Goal: Transaction & Acquisition: Obtain resource

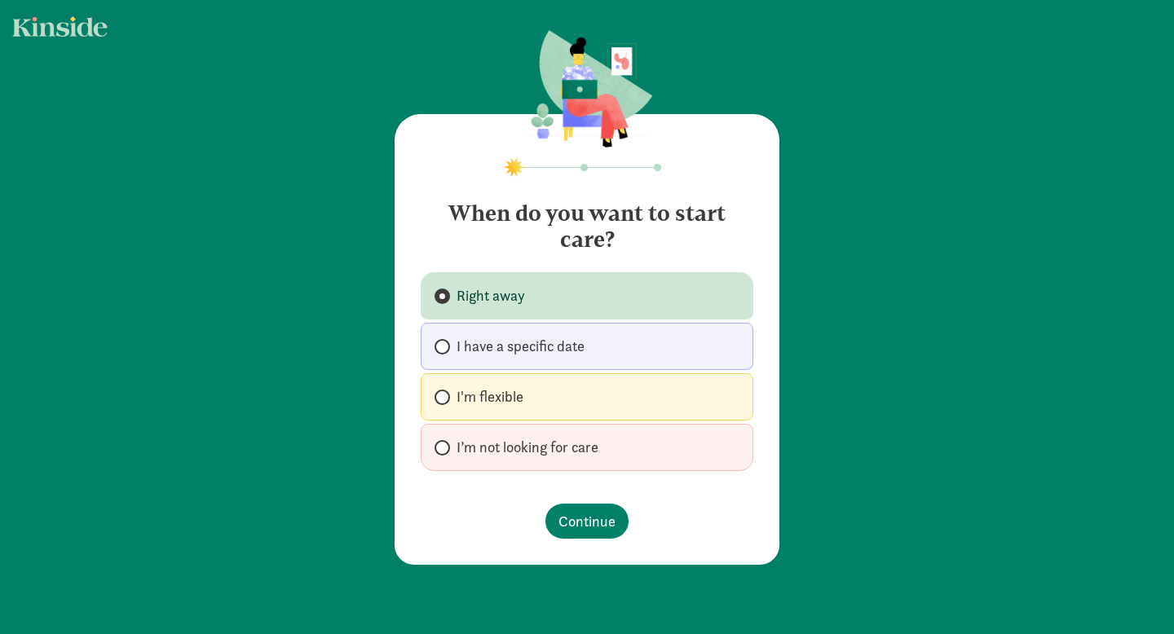
click at [559, 454] on span "I’m not looking for care" at bounding box center [528, 448] width 142 height 20
click at [445, 453] on input "I’m not looking for care" at bounding box center [440, 448] width 11 height 11
radio input "true"
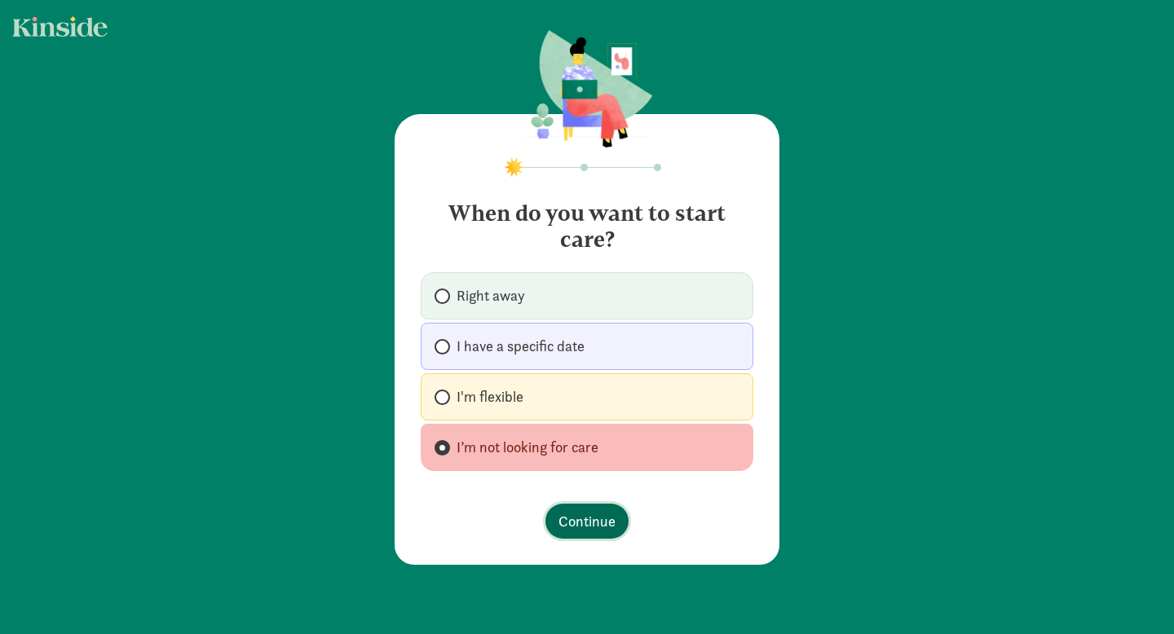
click at [566, 519] on span "Continue" at bounding box center [587, 521] width 57 height 22
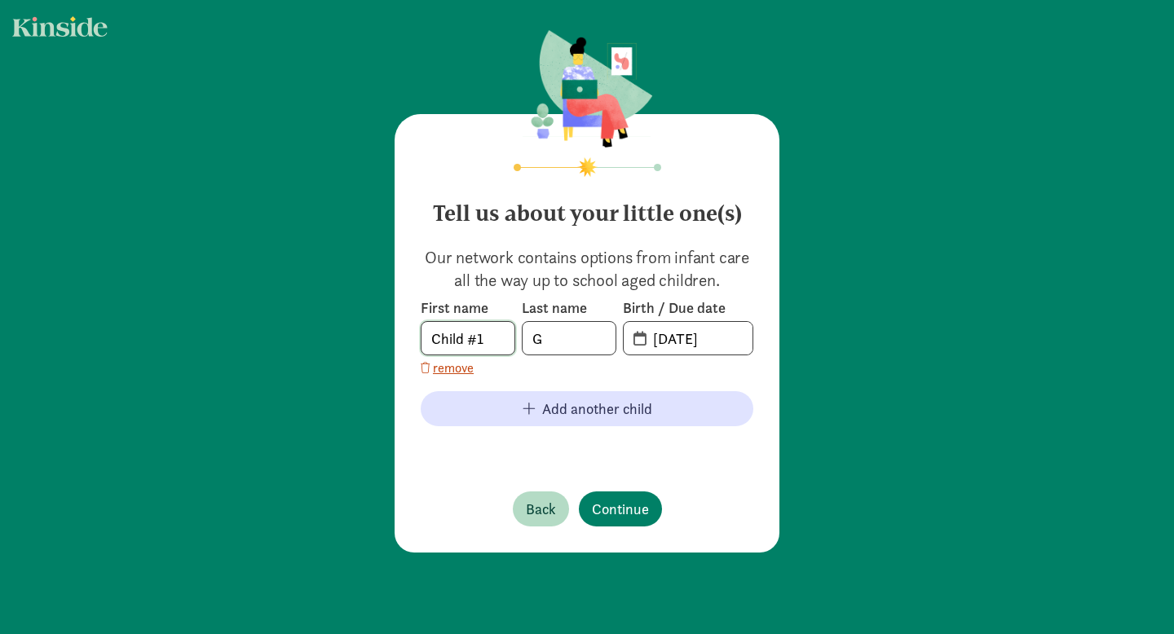
click at [466, 339] on input "Child #1" at bounding box center [468, 338] width 93 height 33
click at [696, 339] on input "[DATE]" at bounding box center [697, 338] width 109 height 33
click at [672, 339] on input "[DATE]" at bounding box center [697, 338] width 109 height 33
click at [731, 329] on input "[PHONE_NUMBER]" at bounding box center [697, 338] width 109 height 33
click at [725, 343] on input "[PHONE_NUMBER]" at bounding box center [697, 338] width 109 height 33
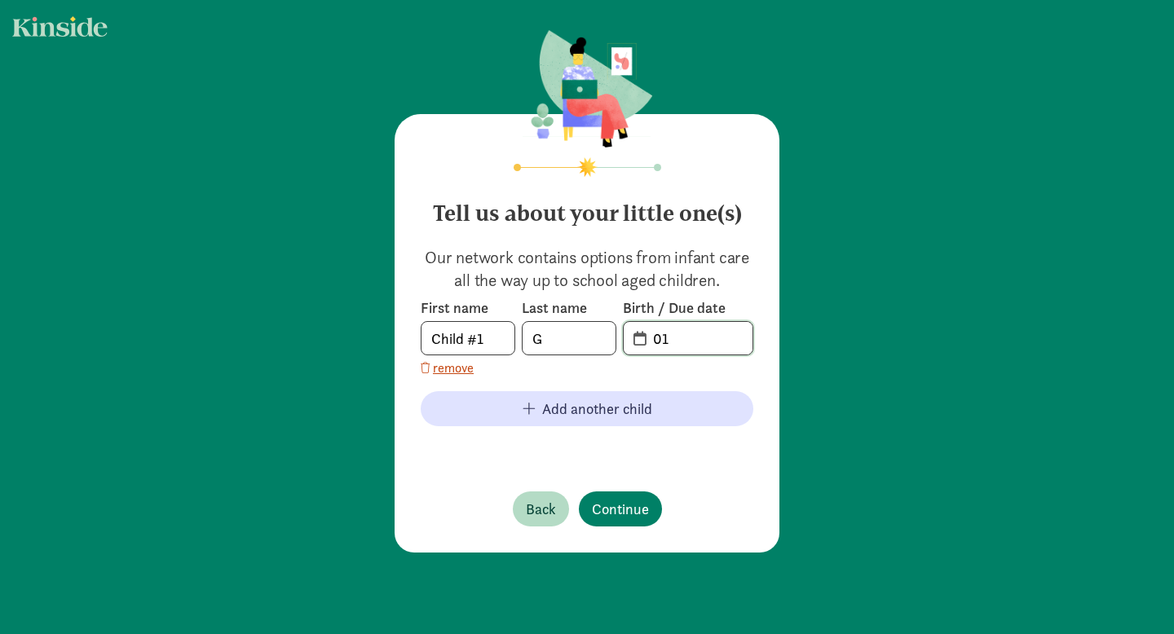
type input "0"
type input "[DATE]"
click at [643, 507] on span "Continue" at bounding box center [620, 509] width 57 height 22
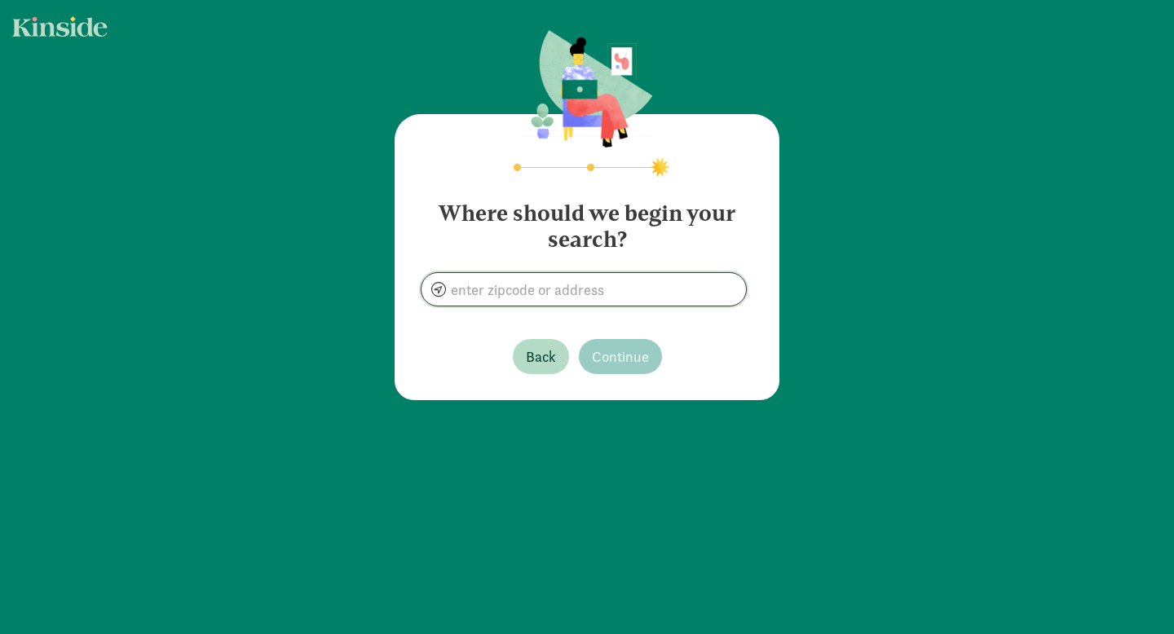
click at [552, 284] on input at bounding box center [584, 289] width 325 height 33
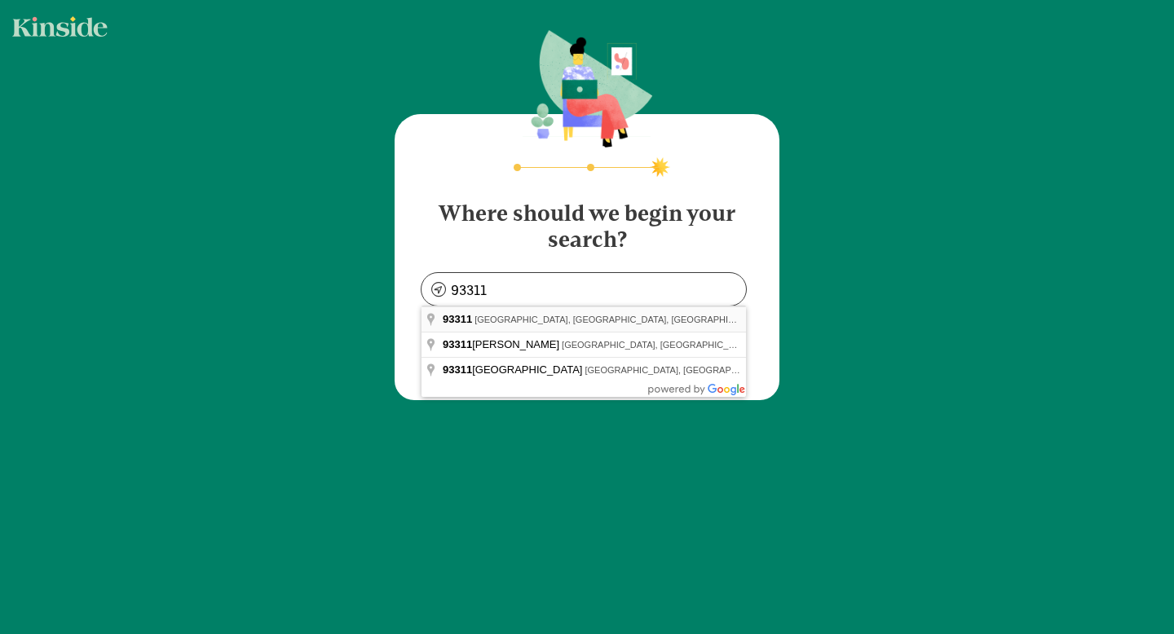
type input "[GEOGRAPHIC_DATA], [GEOGRAPHIC_DATA]"
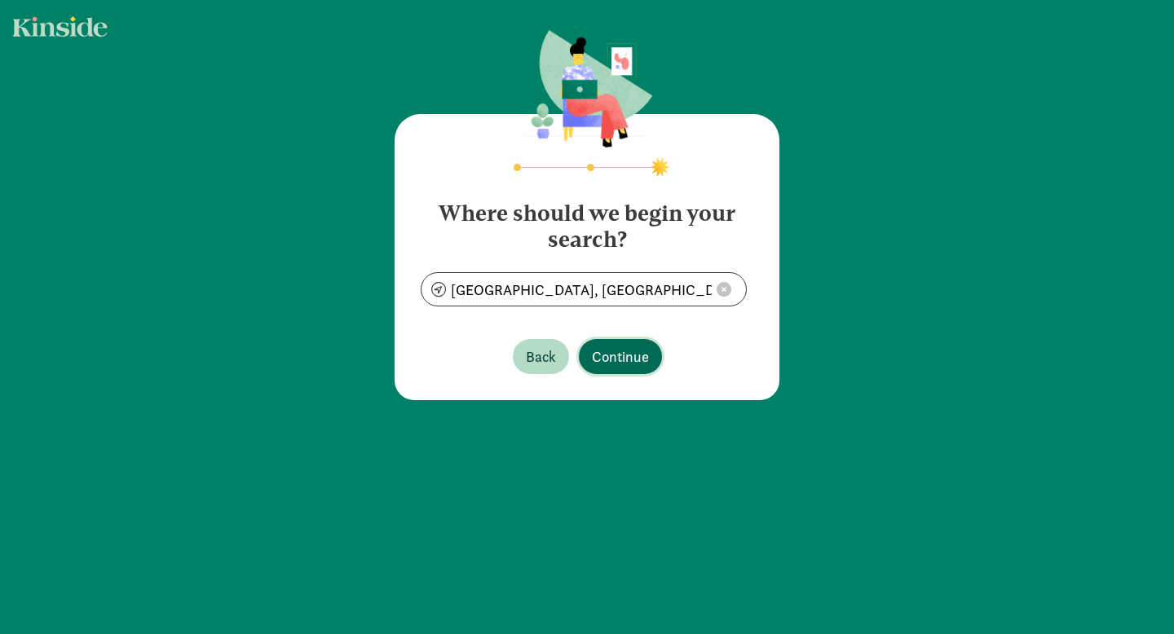
click at [601, 355] on span "Continue" at bounding box center [620, 357] width 57 height 22
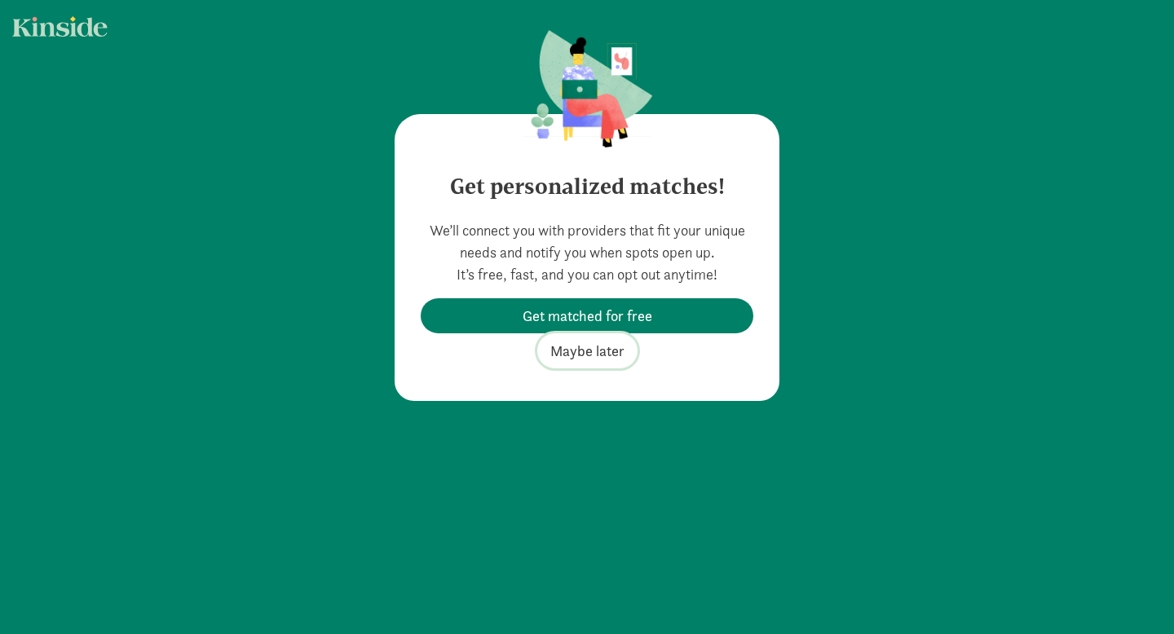
click at [603, 352] on span "Maybe later" at bounding box center [587, 351] width 74 height 22
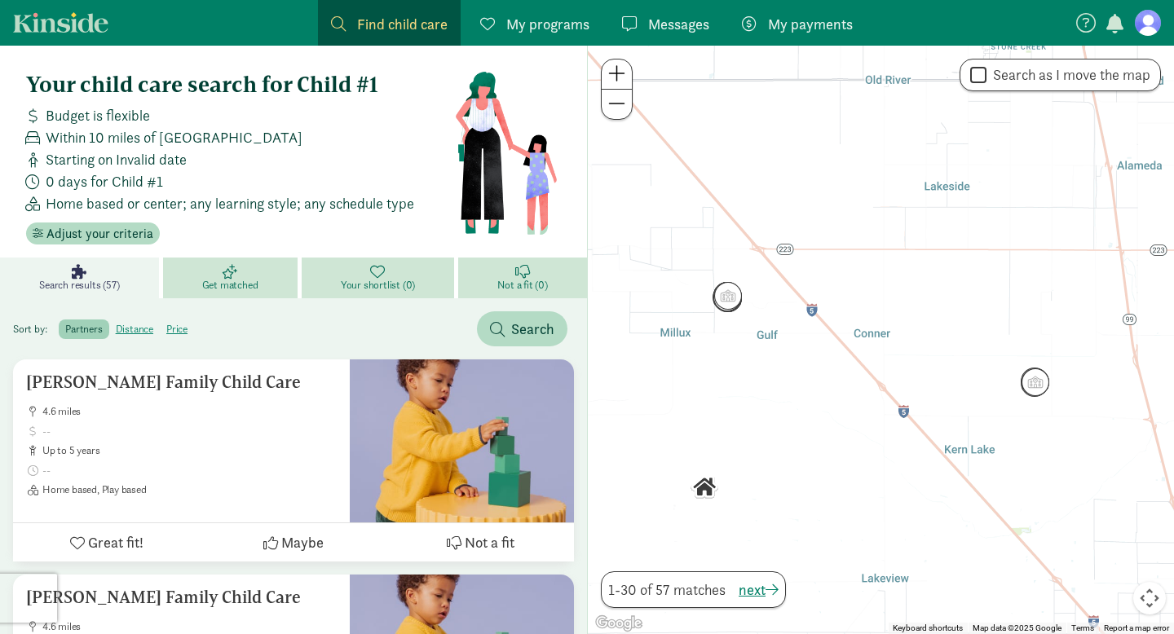
click at [549, 22] on span "My programs" at bounding box center [547, 24] width 83 height 22
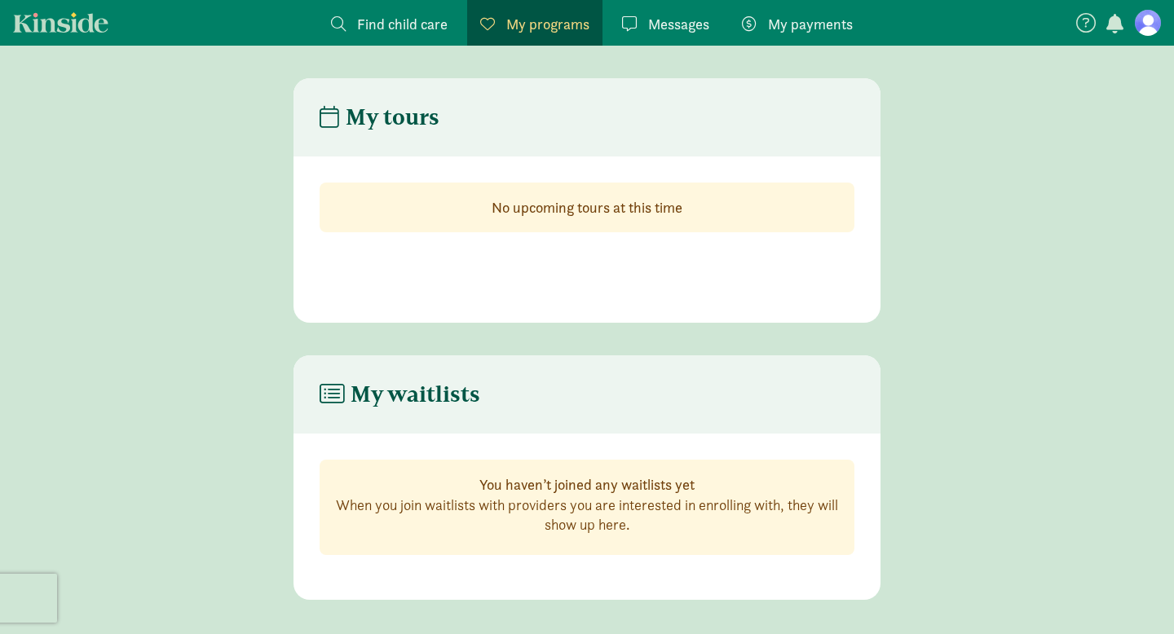
click at [808, 18] on span "My payments" at bounding box center [810, 24] width 85 height 22
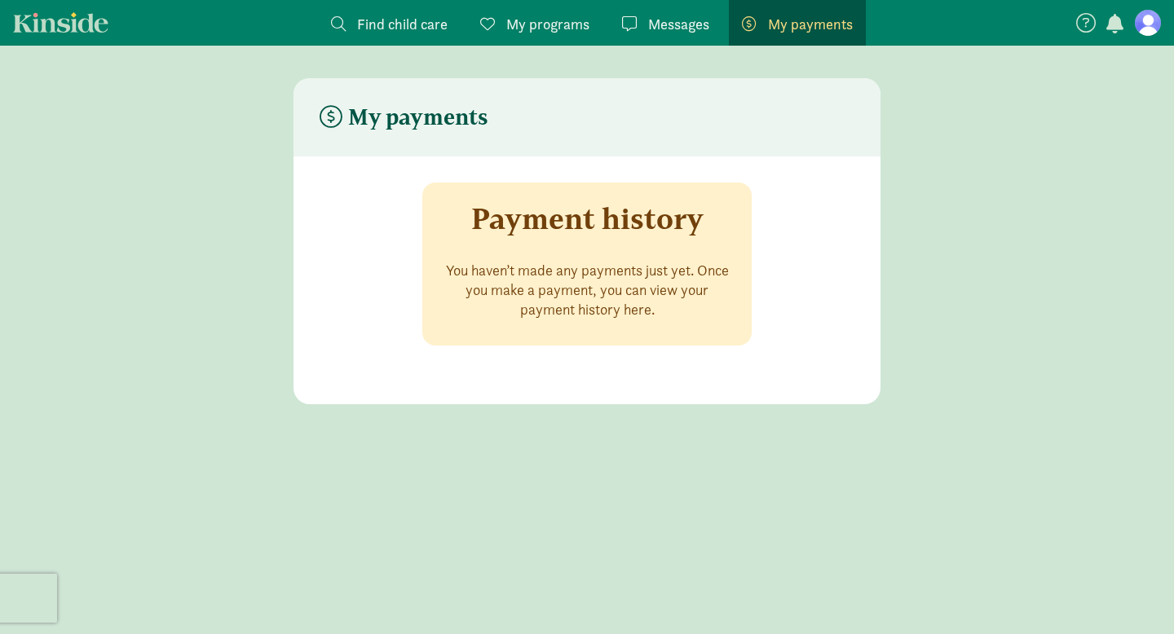
click at [661, 24] on span "Messages" at bounding box center [678, 24] width 61 height 22
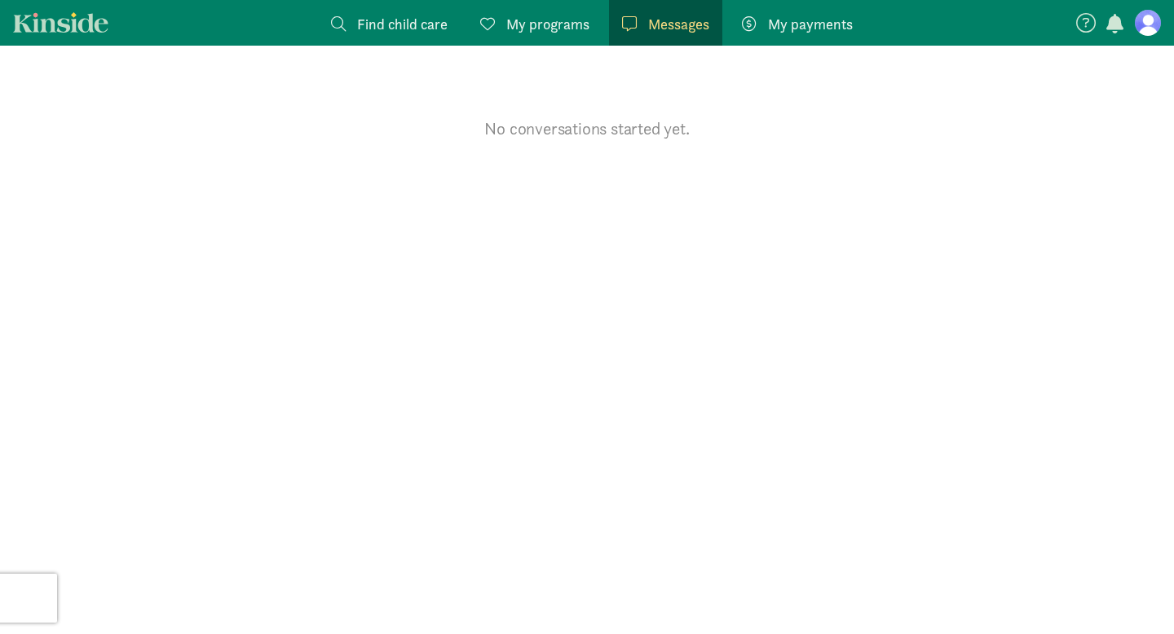
click at [551, 27] on span "My programs" at bounding box center [547, 24] width 83 height 22
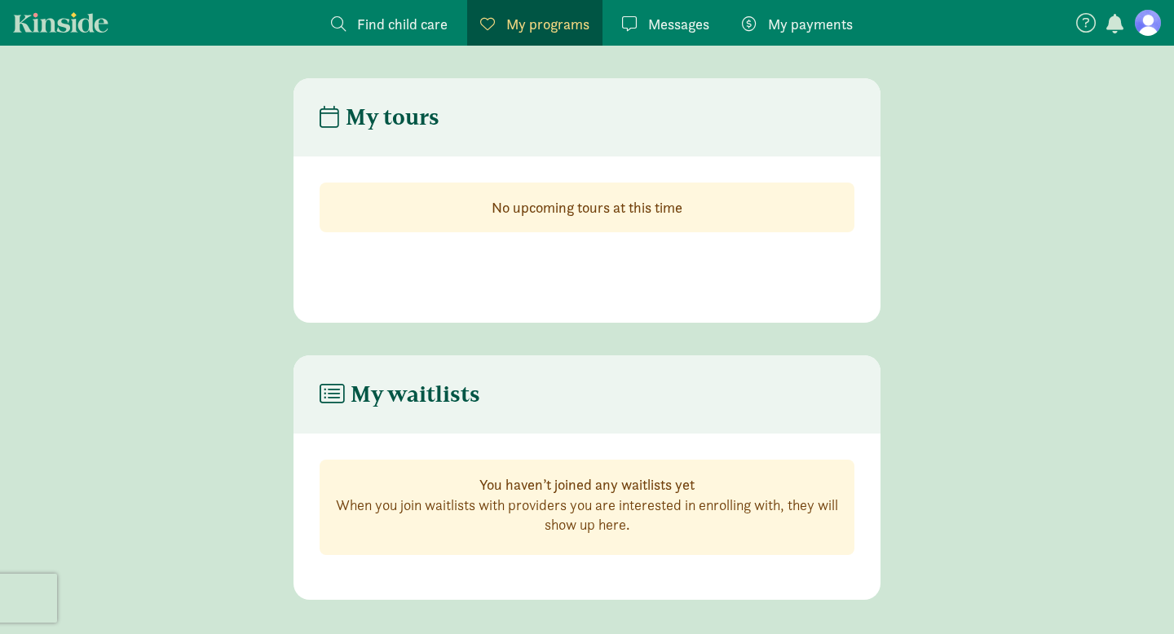
click at [378, 20] on span "Find child care" at bounding box center [402, 24] width 91 height 22
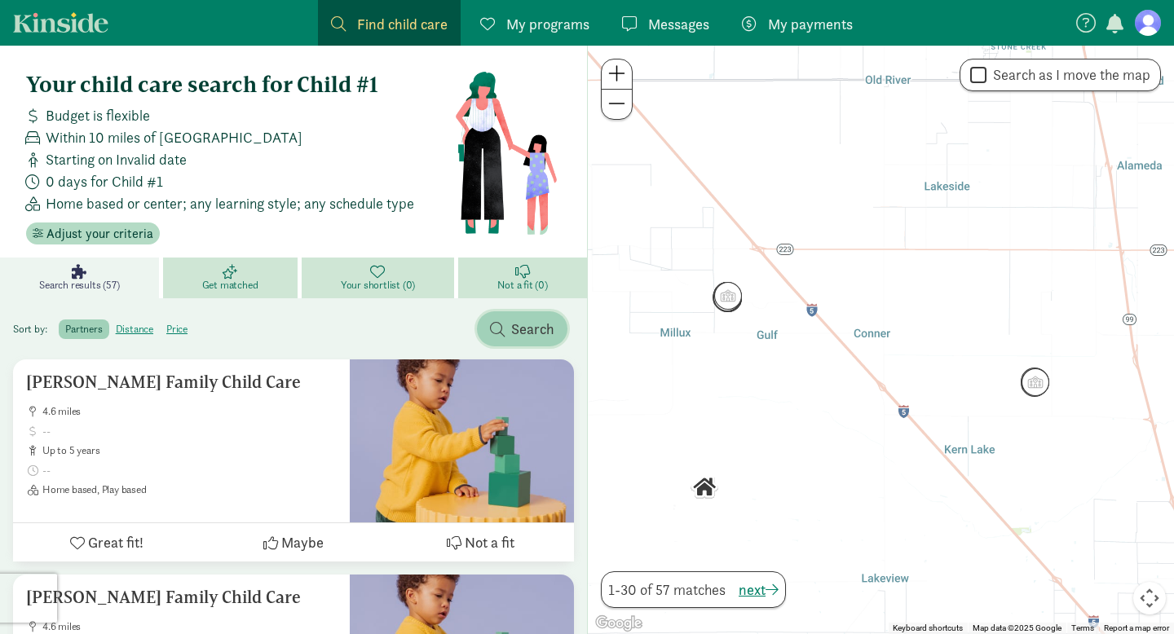
click at [527, 333] on span "Search" at bounding box center [532, 329] width 43 height 22
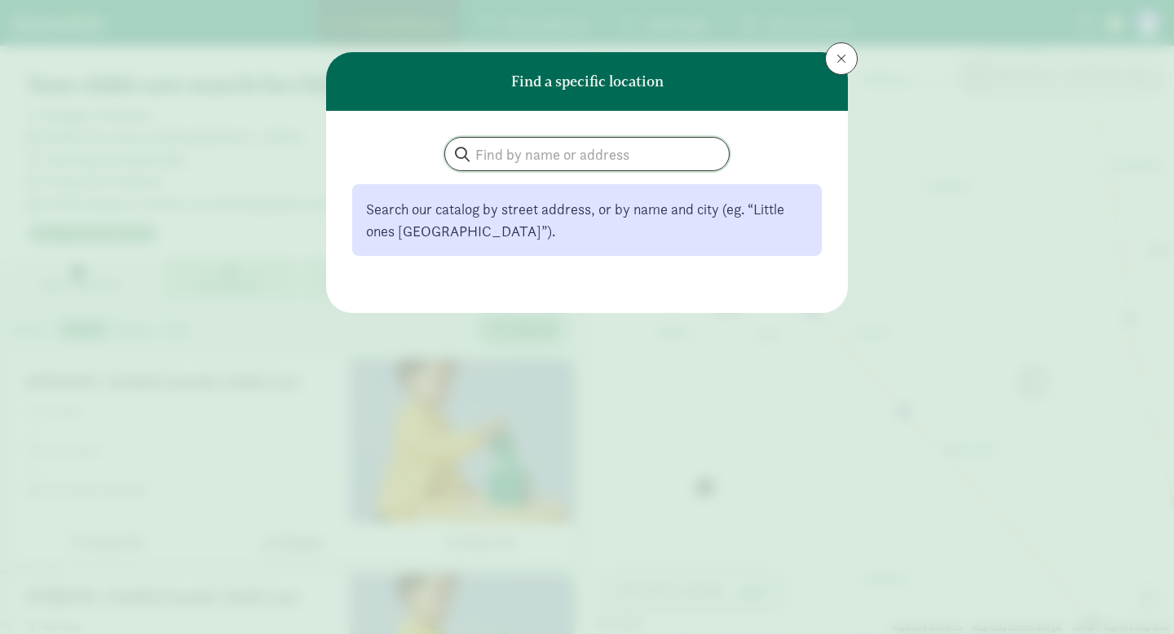
click at [528, 157] on input "search" at bounding box center [587, 154] width 284 height 33
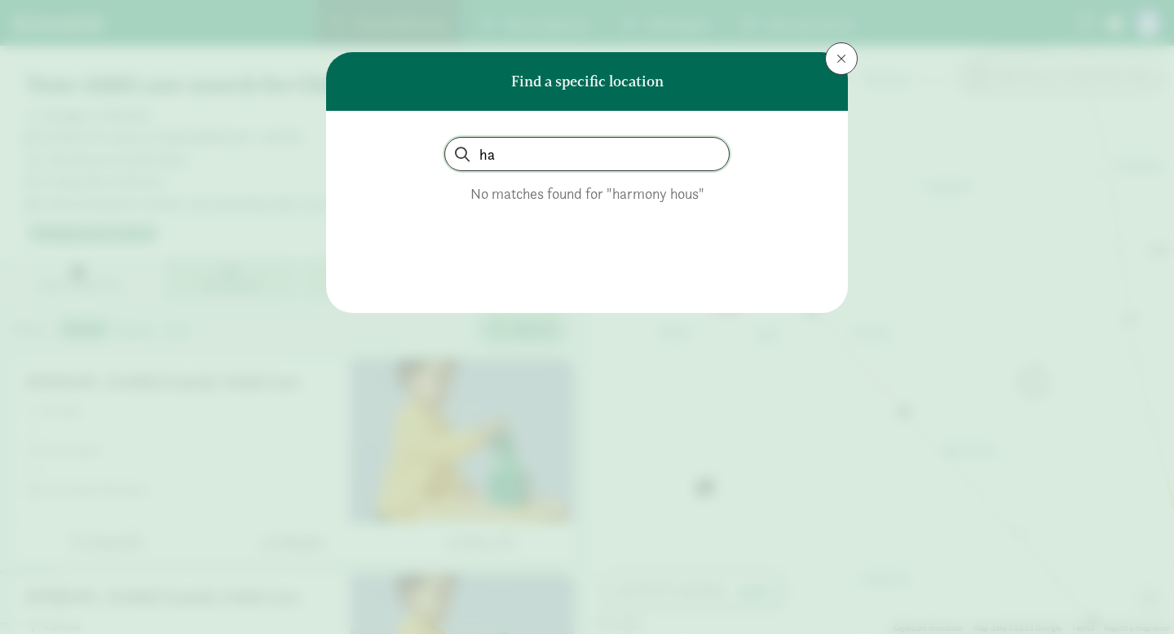
type input "h"
type input "a"
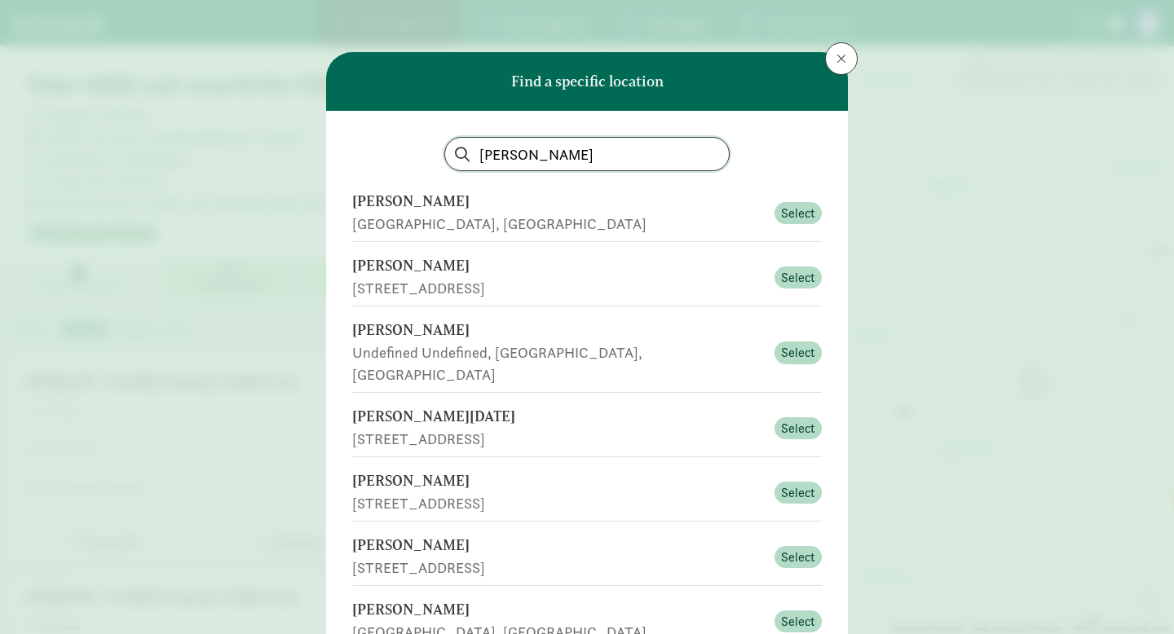
type input "[PERSON_NAME]"
click at [835, 68] on button at bounding box center [841, 58] width 33 height 33
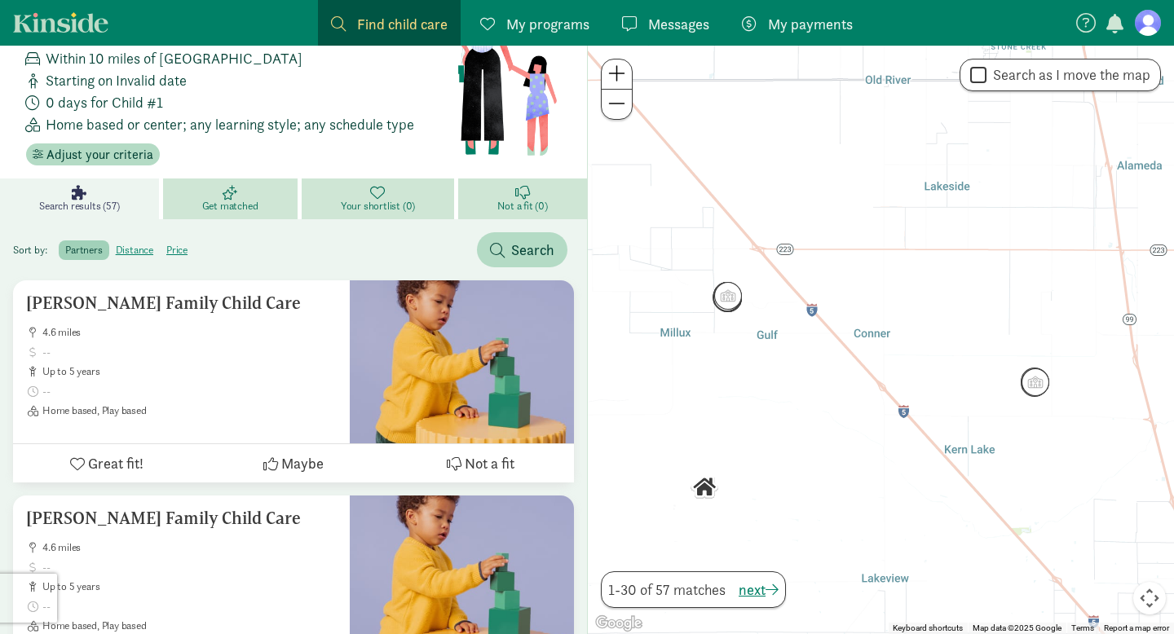
scroll to position [65, 0]
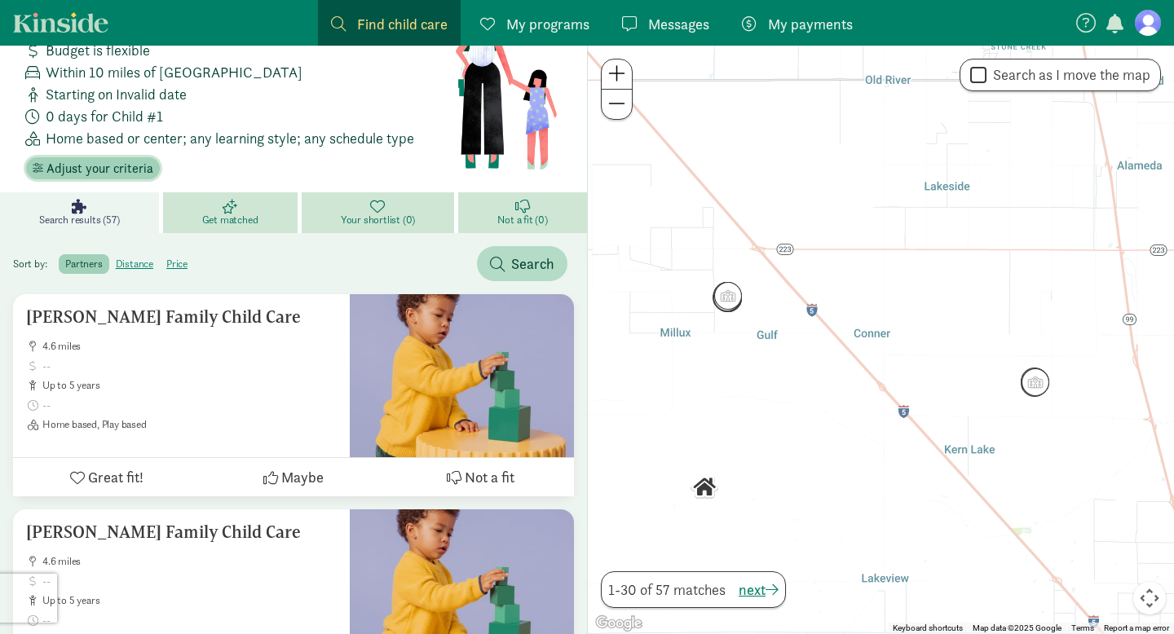
click at [109, 169] on span "Adjust your criteria" at bounding box center [99, 169] width 107 height 20
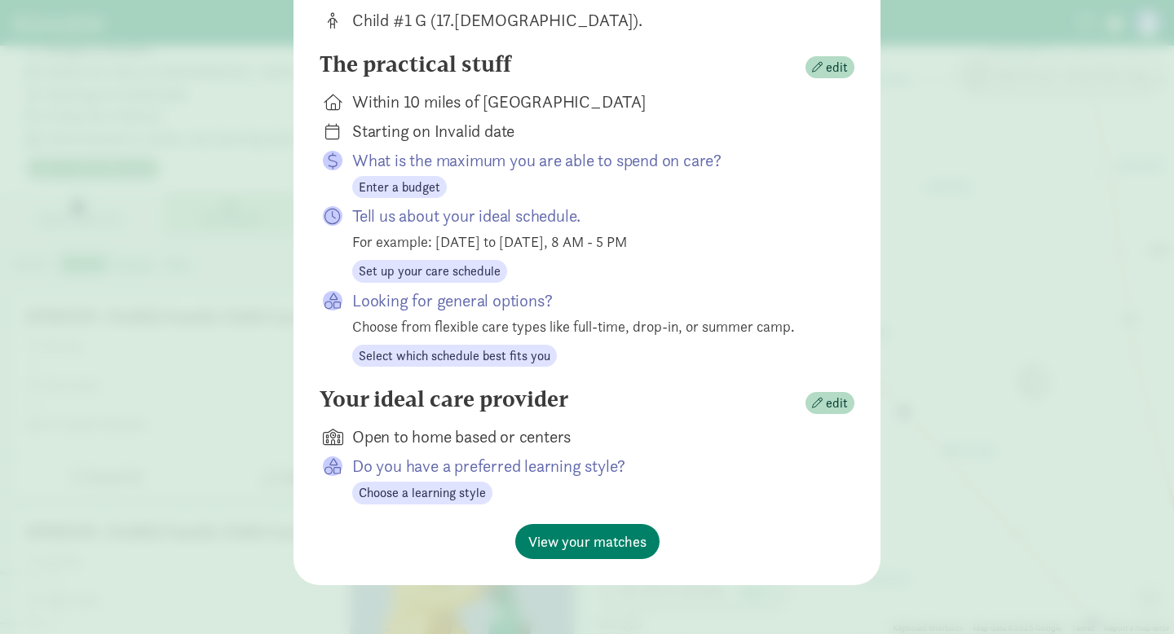
scroll to position [213, 0]
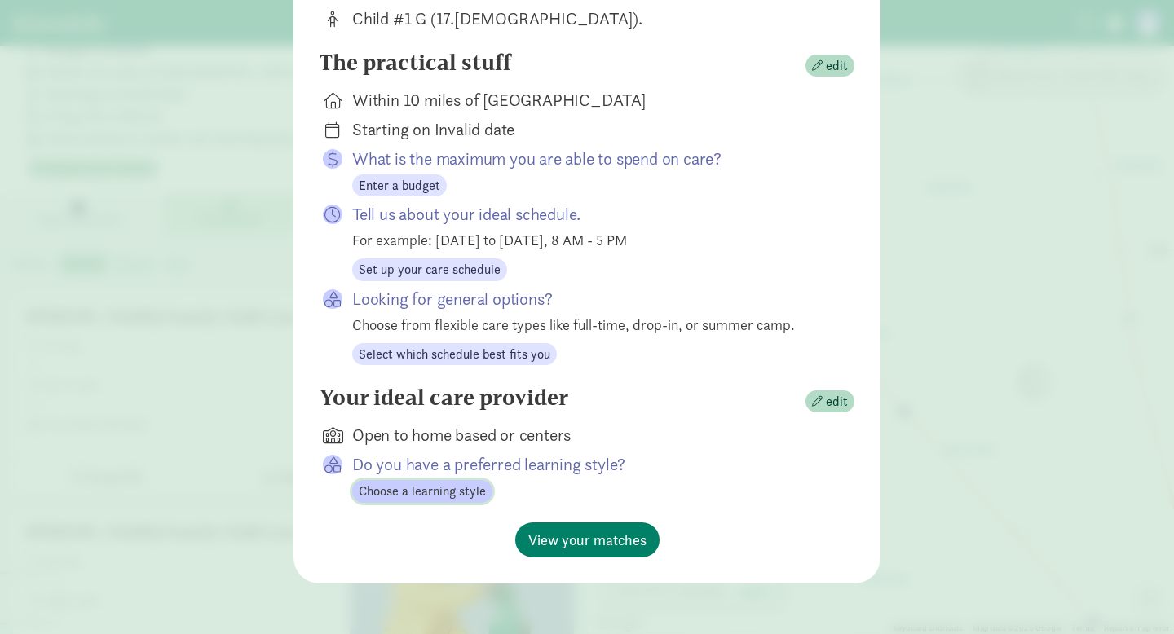
click at [444, 496] on span "Choose a learning style" at bounding box center [422, 492] width 127 height 20
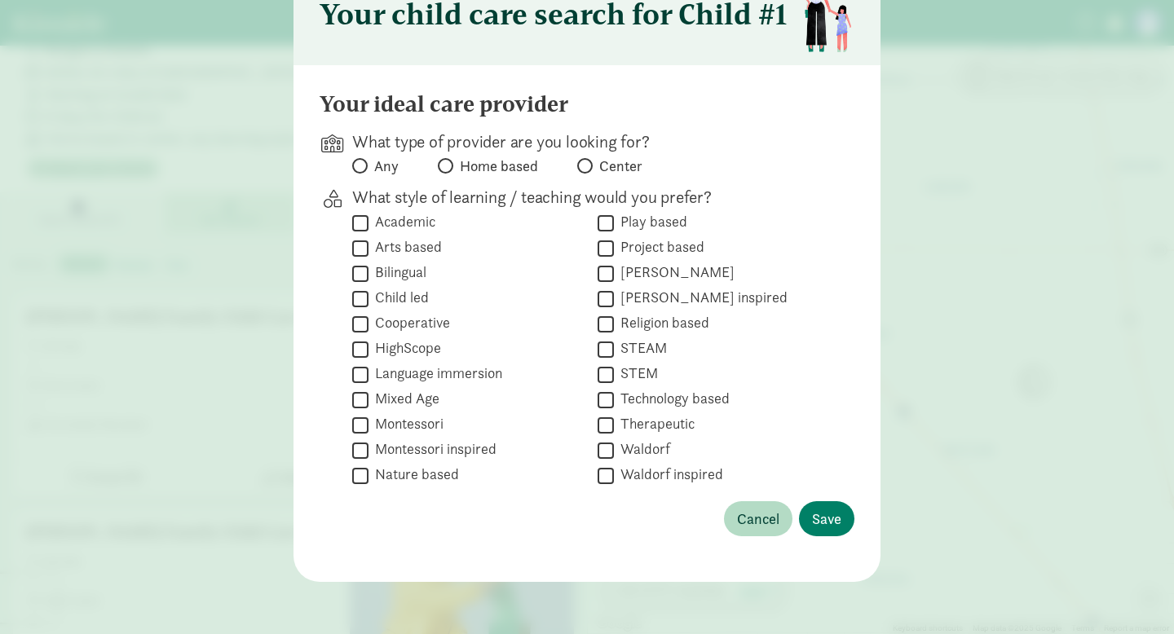
scroll to position [89, 0]
click at [364, 426] on input "Montessori" at bounding box center [360, 426] width 16 height 22
checkbox input "true"
click at [831, 519] on span "Save" at bounding box center [826, 520] width 29 height 22
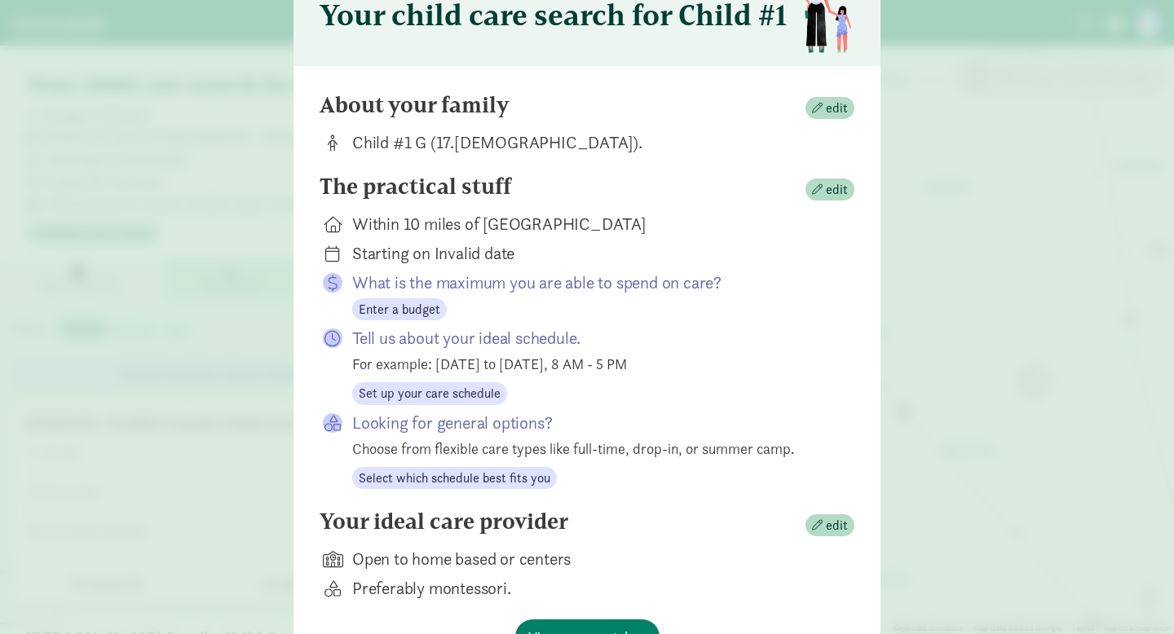
scroll to position [187, 0]
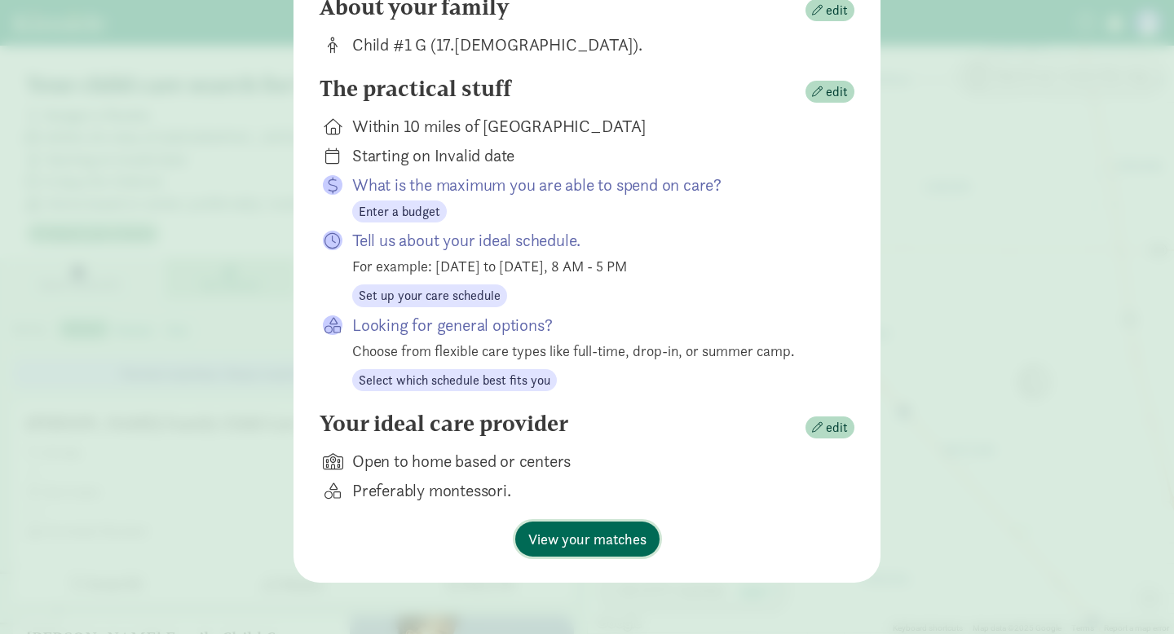
click at [616, 537] on span "View your matches" at bounding box center [587, 539] width 118 height 22
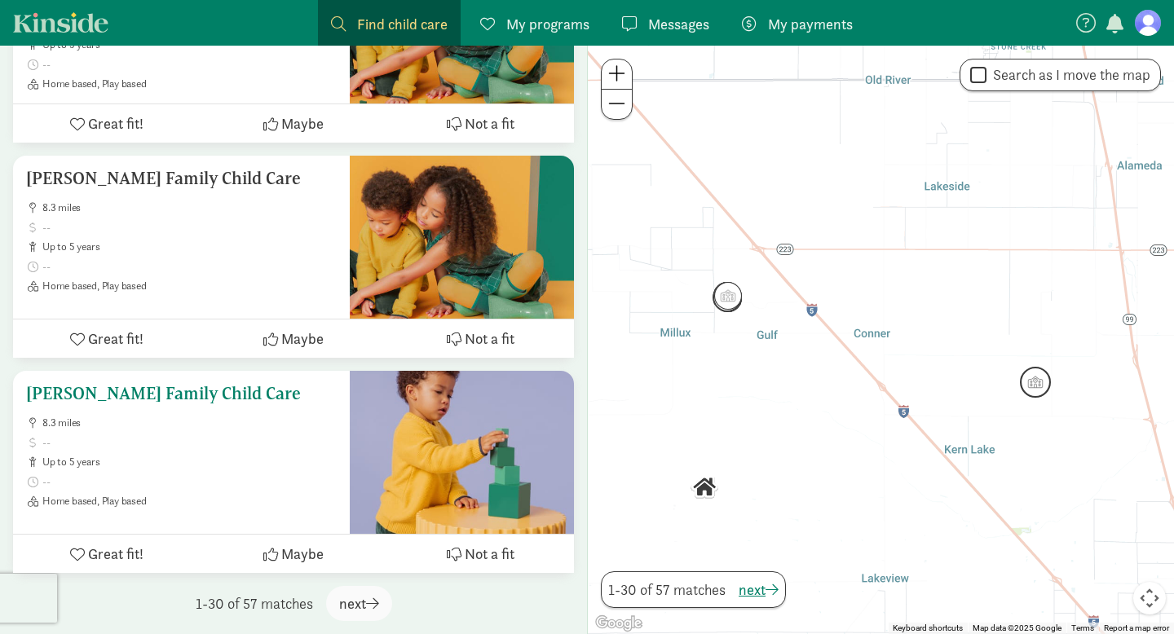
scroll to position [6287, 0]
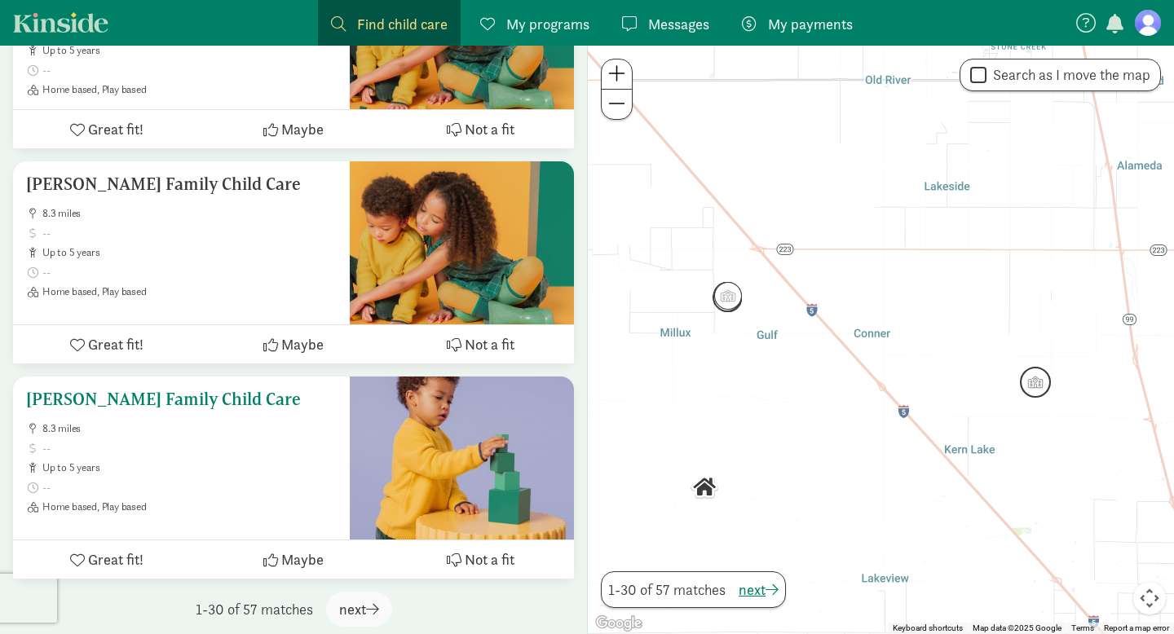
click at [261, 400] on h5 "[PERSON_NAME] Family Child Care" at bounding box center [181, 400] width 311 height 20
